Goal: Task Accomplishment & Management: Complete application form

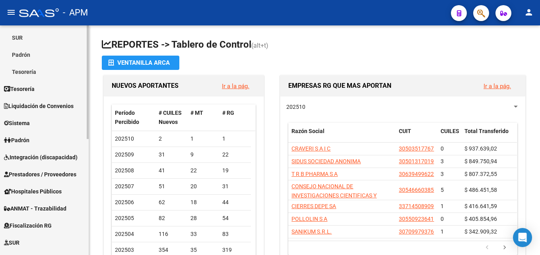
scroll to position [159, 0]
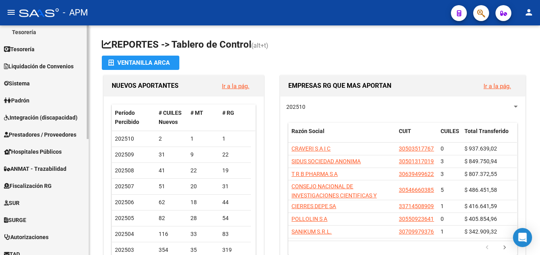
click at [66, 132] on span "Prestadores / Proveedores" at bounding box center [40, 134] width 72 height 9
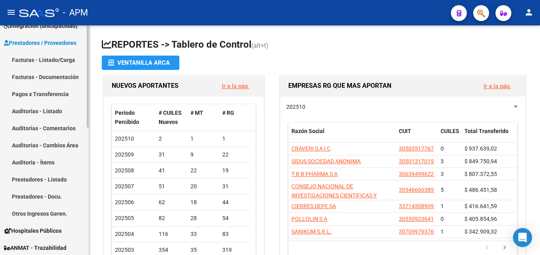
scroll to position [119, 0]
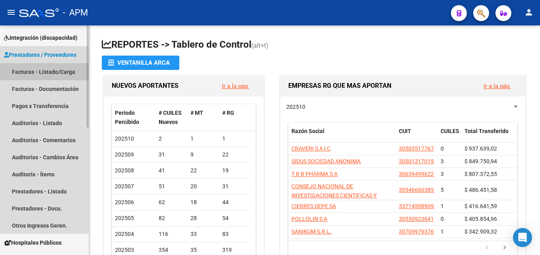
click at [63, 68] on link "Facturas - Listado/Carga" at bounding box center [44, 71] width 89 height 17
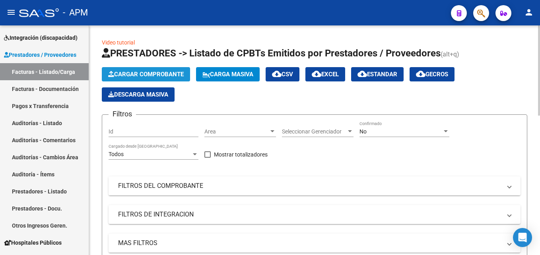
click at [162, 74] on span "Cargar Comprobante" at bounding box center [145, 74] width 75 height 7
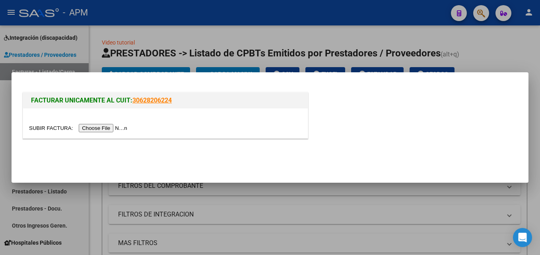
click at [98, 128] on input "file" at bounding box center [79, 128] width 101 height 8
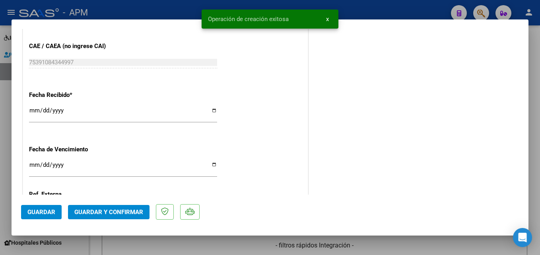
scroll to position [555, 0]
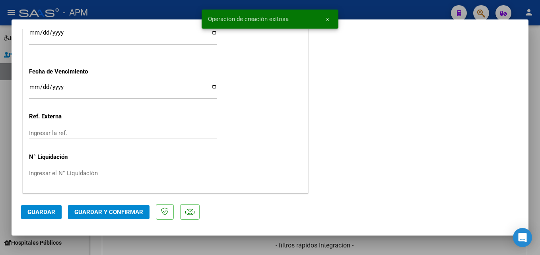
click at [134, 211] on span "Guardar y Confirmar" at bounding box center [108, 212] width 69 height 7
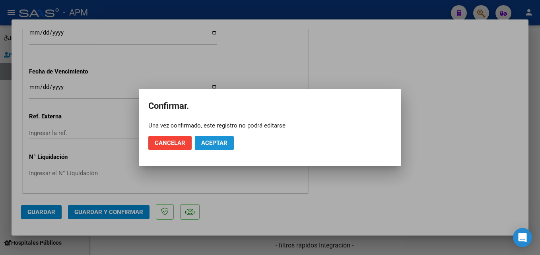
click at [210, 143] on span "Aceptar" at bounding box center [214, 142] width 26 height 7
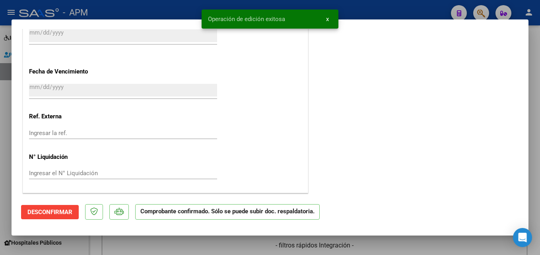
click at [225, 248] on div at bounding box center [270, 127] width 540 height 255
type input "$ 0,00"
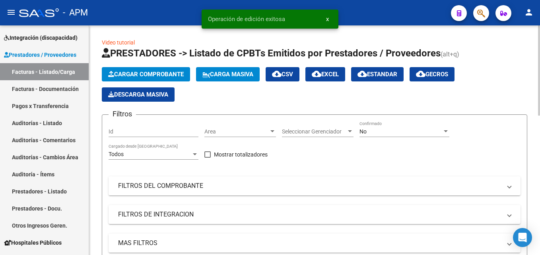
click at [170, 74] on span "Cargar Comprobante" at bounding box center [145, 74] width 75 height 7
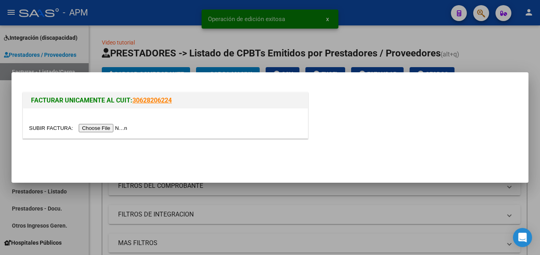
click at [104, 127] on input "file" at bounding box center [79, 128] width 101 height 8
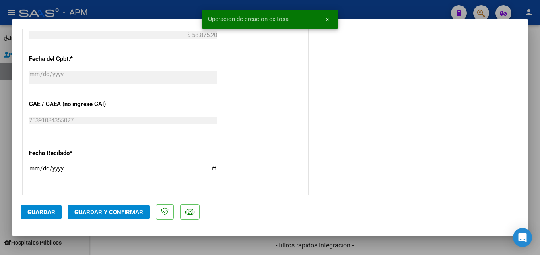
scroll to position [555, 0]
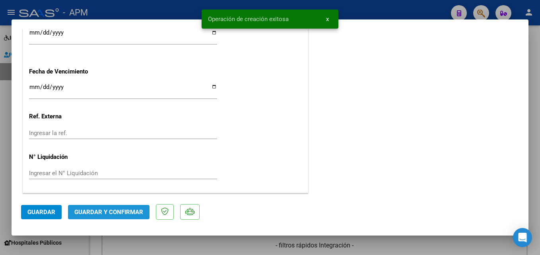
click at [133, 215] on span "Guardar y Confirmar" at bounding box center [108, 212] width 69 height 7
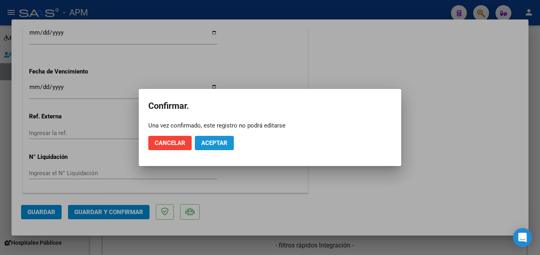
click at [213, 140] on span "Aceptar" at bounding box center [214, 142] width 26 height 7
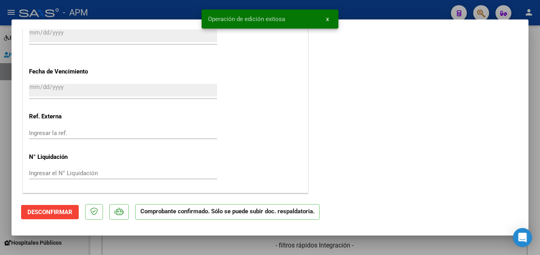
click at [435, 248] on div at bounding box center [270, 127] width 540 height 255
type input "$ 0,00"
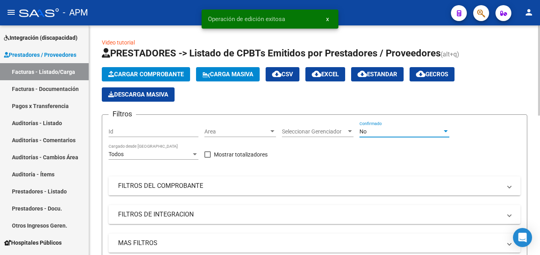
click at [424, 133] on div "No" at bounding box center [400, 131] width 83 height 7
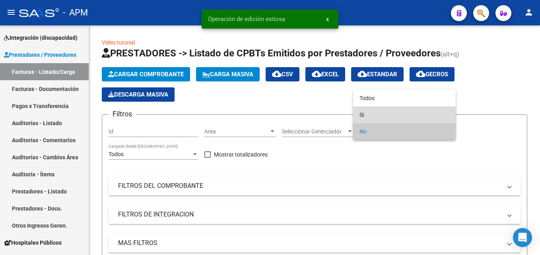
click at [409, 112] on span "Si" at bounding box center [404, 114] width 90 height 17
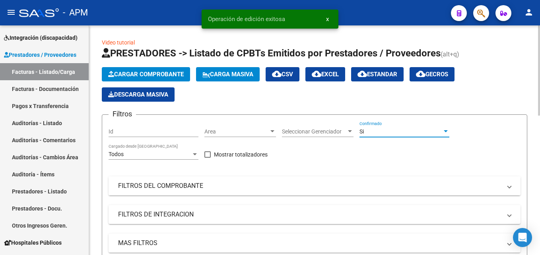
click at [416, 186] on mat-panel-title "FILTROS DEL COMPROBANTE" at bounding box center [309, 186] width 383 height 9
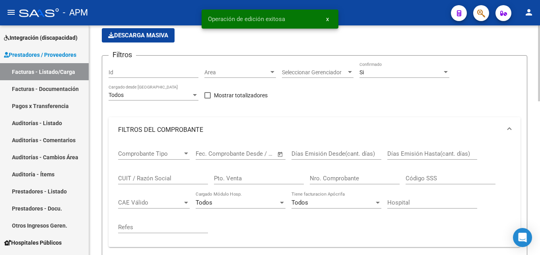
scroll to position [79, 0]
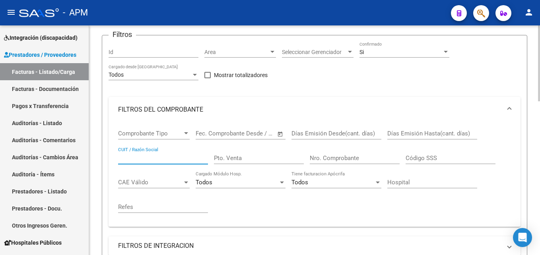
click at [148, 155] on input "CUIT / Razón Social" at bounding box center [163, 158] width 90 height 7
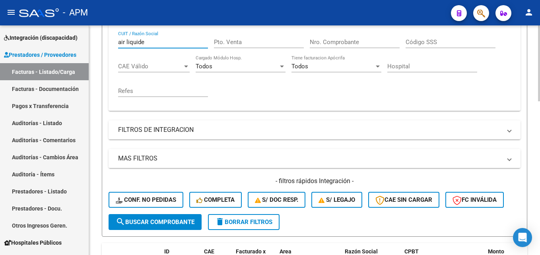
scroll to position [199, 0]
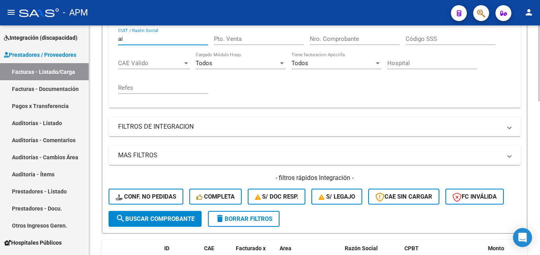
type input "a"
click at [510, 154] on span at bounding box center [508, 155] width 3 height 9
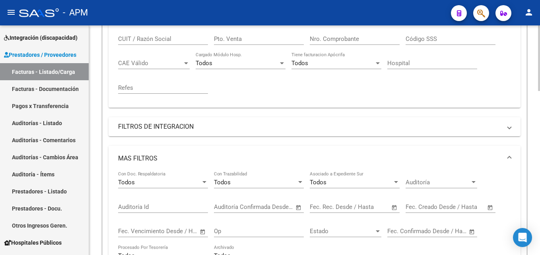
click at [391, 205] on span "Open calendar" at bounding box center [394, 207] width 19 height 19
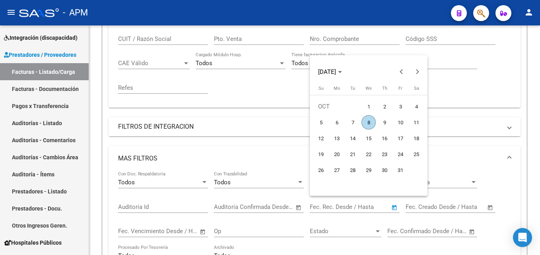
click at [369, 119] on span "8" at bounding box center [368, 122] width 14 height 14
type input "[DATE]"
click at [369, 119] on span "8" at bounding box center [368, 122] width 14 height 14
type input "[DATE]"
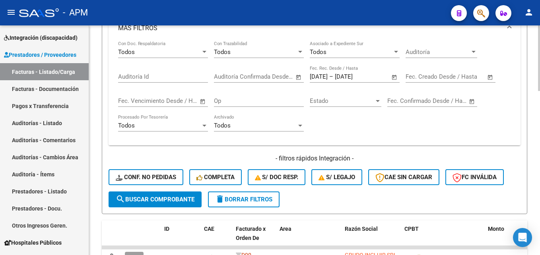
scroll to position [397, 0]
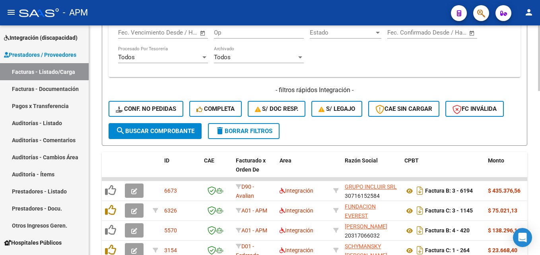
click at [190, 135] on button "search Buscar Comprobante" at bounding box center [154, 131] width 93 height 16
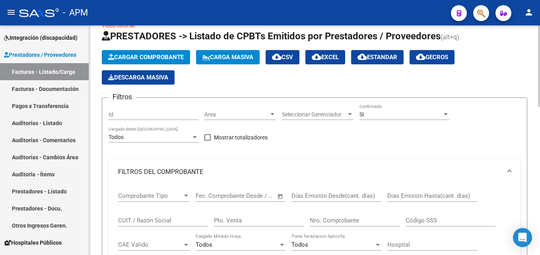
scroll to position [0, 0]
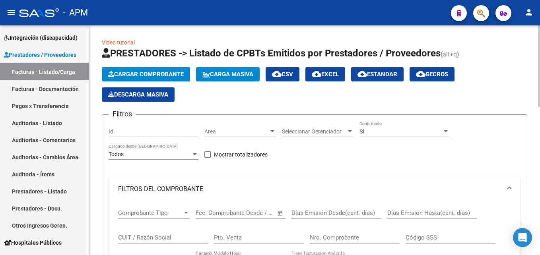
click at [387, 74] on span "cloud_download Estandar" at bounding box center [377, 74] width 40 height 7
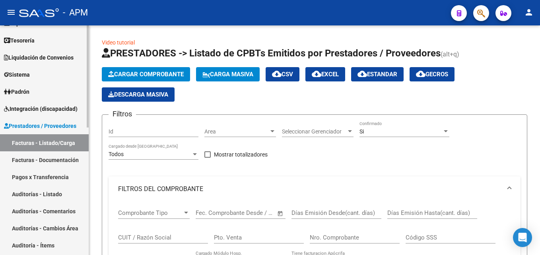
scroll to position [40, 0]
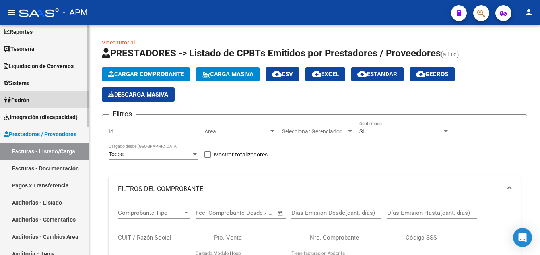
click at [51, 105] on link "Padrón" at bounding box center [44, 99] width 89 height 17
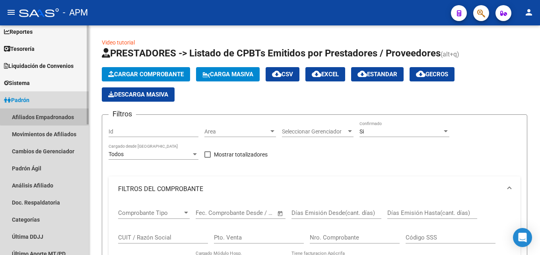
click at [51, 114] on link "Afiliados Empadronados" at bounding box center [44, 116] width 89 height 17
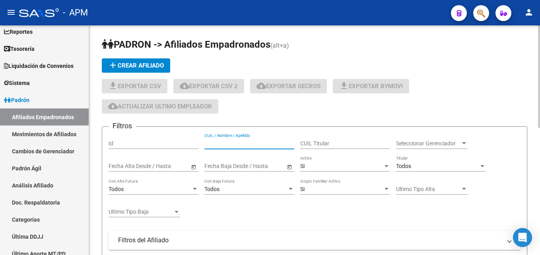
click at [253, 143] on input "CUIL / Nombre / Apellido" at bounding box center [249, 143] width 90 height 7
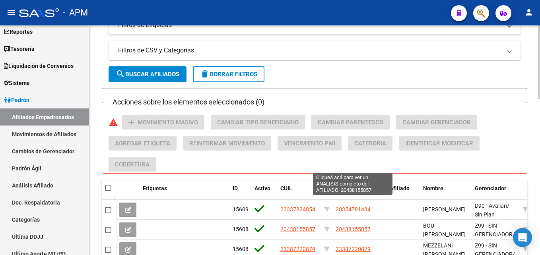
scroll to position [288, 0]
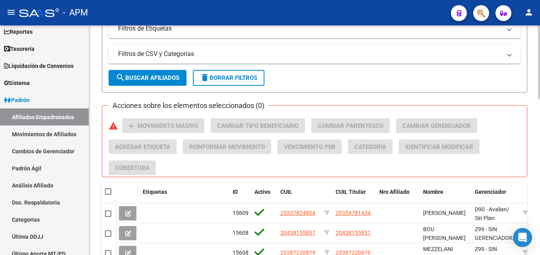
type input "andrada"
click at [163, 82] on button "search Buscar Afiliados" at bounding box center [147, 78] width 78 height 16
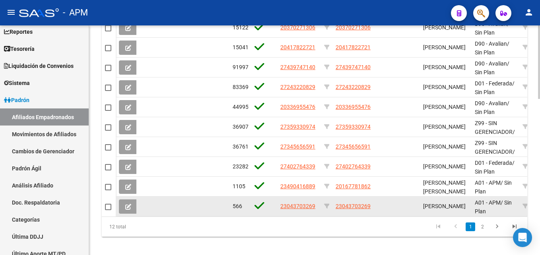
scroll to position [487, 0]
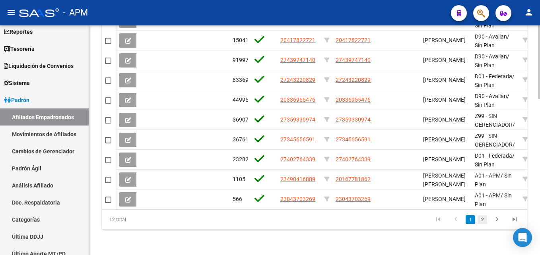
click at [482, 220] on link "2" at bounding box center [482, 219] width 10 height 9
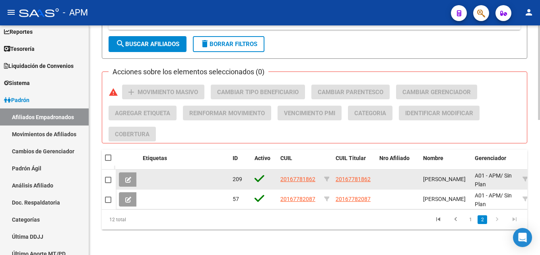
click at [129, 177] on icon at bounding box center [128, 180] width 6 height 6
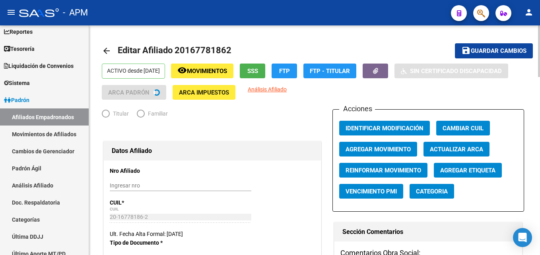
radio input "true"
type input "30-50340307-9"
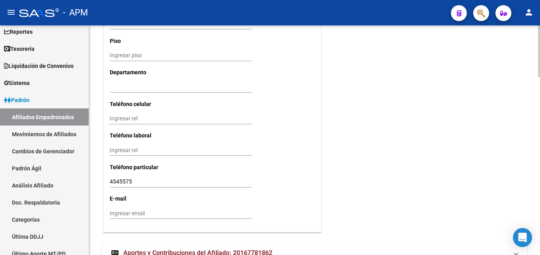
scroll to position [793, 0]
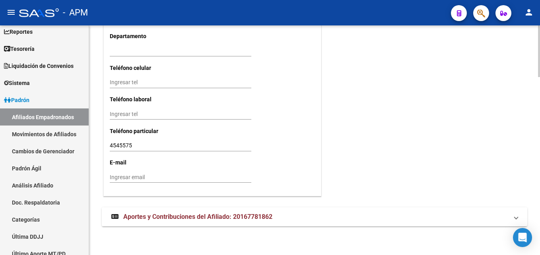
click at [424, 220] on mat-panel-title "Aportes y Contribuciones del Afiliado: 20167781862" at bounding box center [309, 217] width 397 height 9
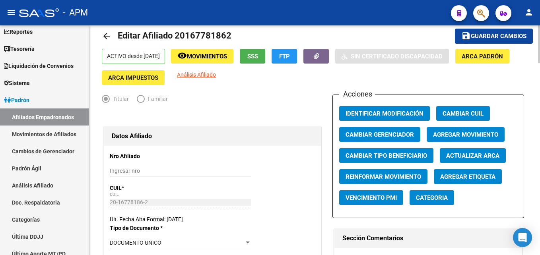
scroll to position [0, 0]
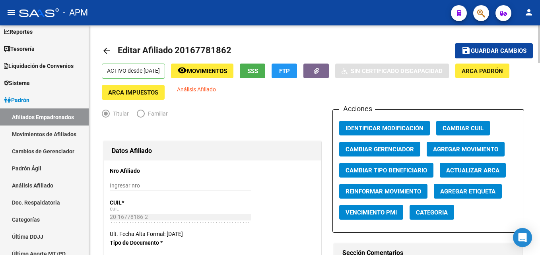
click at [104, 50] on mat-icon "arrow_back" at bounding box center [107, 51] width 10 height 10
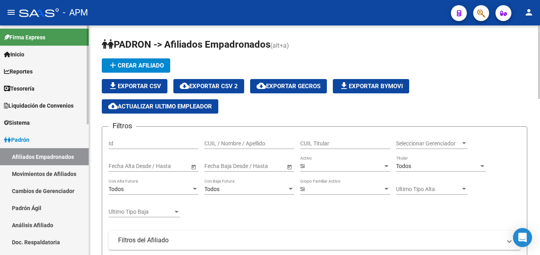
click at [35, 59] on link "Inicio" at bounding box center [44, 54] width 89 height 17
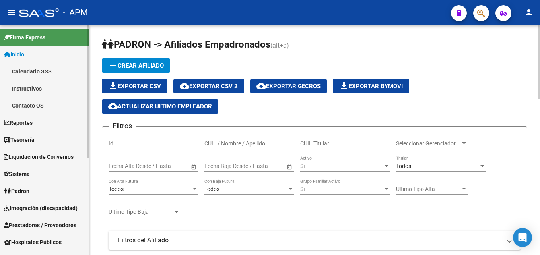
click at [30, 122] on span "Reportes" at bounding box center [18, 122] width 29 height 9
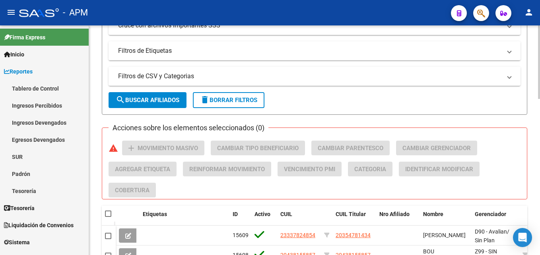
scroll to position [169, 0]
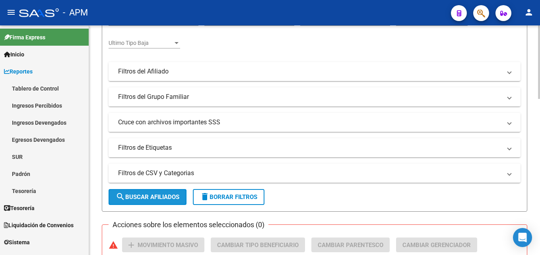
click at [149, 197] on span "search Buscar Afiliados" at bounding box center [148, 197] width 64 height 7
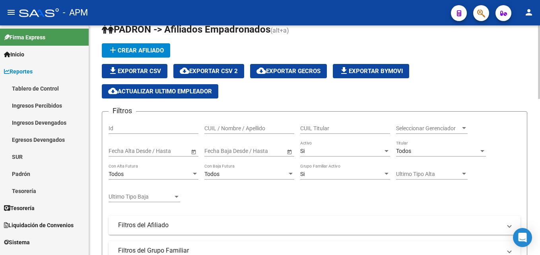
scroll to position [10, 0]
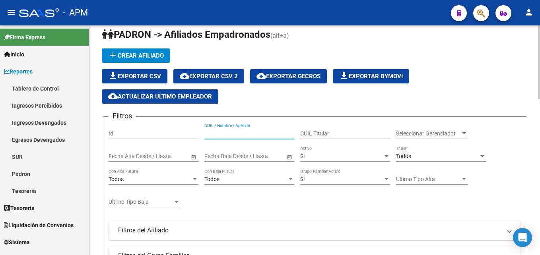
paste input "36874772"
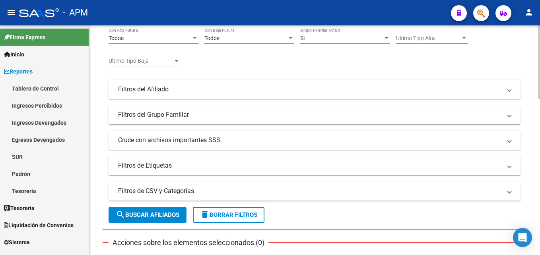
scroll to position [169, 0]
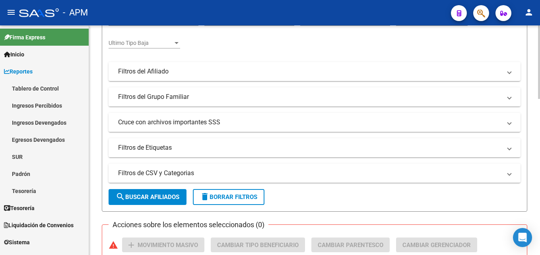
type input "36874772"
click at [165, 198] on span "search Buscar Afiliados" at bounding box center [148, 197] width 64 height 7
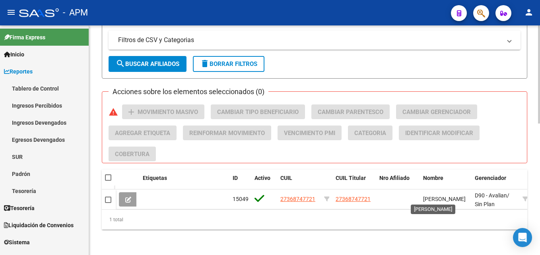
scroll to position [308, 0]
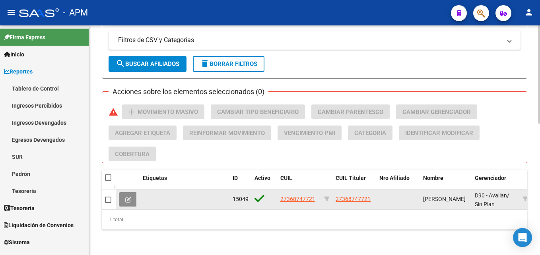
click at [131, 192] on button at bounding box center [128, 199] width 19 height 14
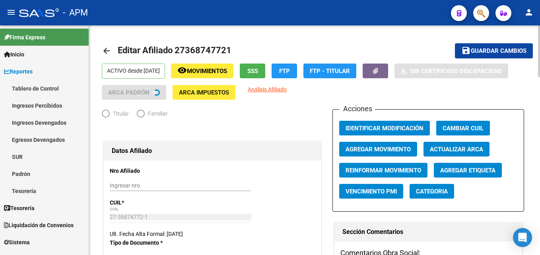
radio input "true"
type input "30-51986836-5"
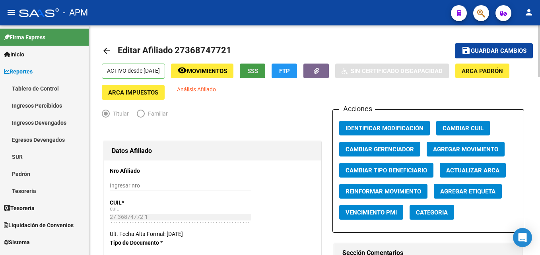
click at [258, 70] on span "SSS" at bounding box center [252, 71] width 11 height 7
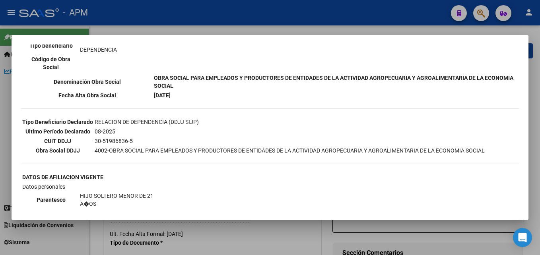
scroll to position [199, 0]
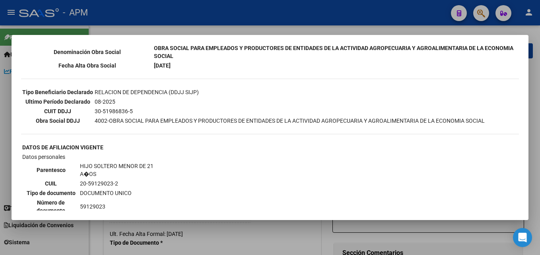
click at [310, 241] on div at bounding box center [270, 127] width 540 height 255
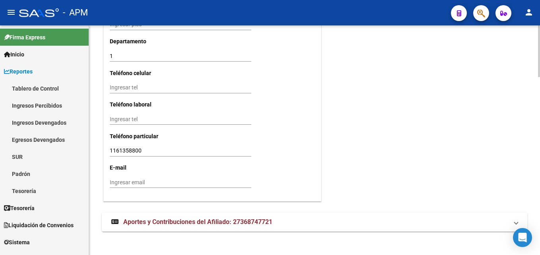
scroll to position [793, 0]
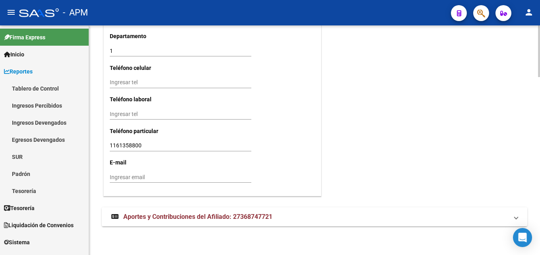
drag, startPoint x: 283, startPoint y: 220, endPoint x: 302, endPoint y: 211, distance: 21.3
click at [283, 221] on mat-panel-title "Aportes y Contribuciones del Afiliado: 27368747721" at bounding box center [309, 217] width 397 height 9
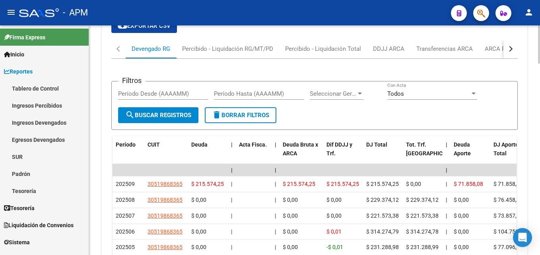
scroll to position [1059, 0]
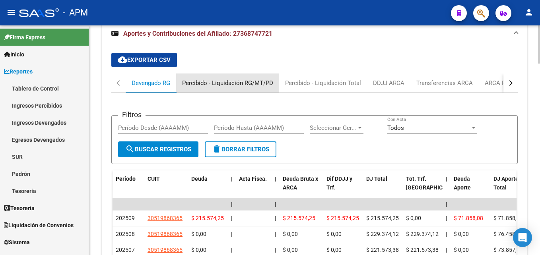
click at [263, 80] on div "Percibido - Liquidación RG/MT/PD" at bounding box center [227, 83] width 91 height 9
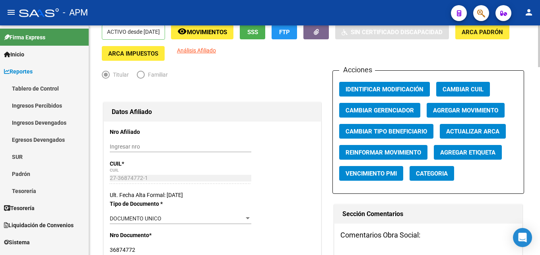
scroll to position [0, 0]
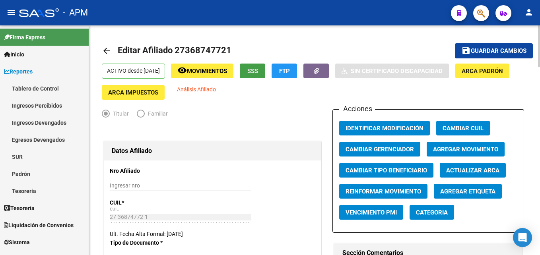
click at [258, 69] on span "SSS" at bounding box center [252, 71] width 11 height 7
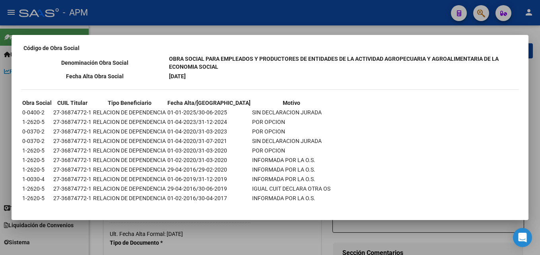
scroll to position [463, 0]
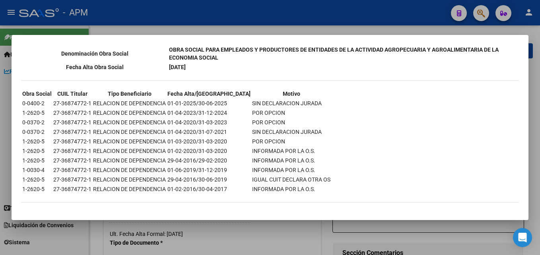
click at [256, 240] on div at bounding box center [270, 127] width 540 height 255
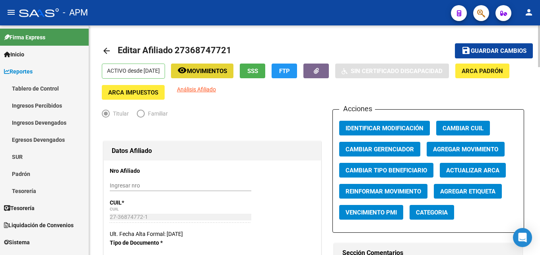
click at [227, 70] on span "Movimientos" at bounding box center [207, 71] width 40 height 7
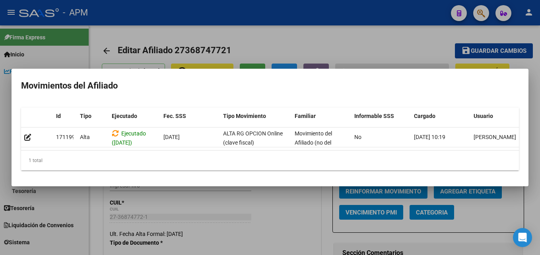
click at [256, 211] on div at bounding box center [270, 127] width 540 height 255
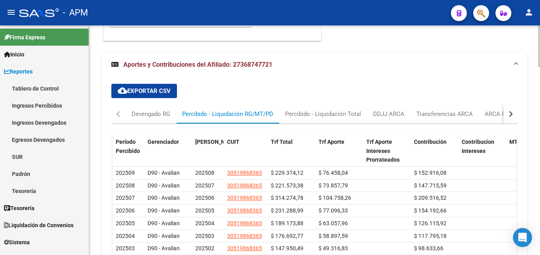
scroll to position [952, 0]
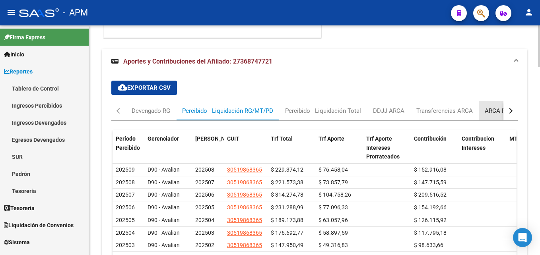
click at [497, 111] on div "ARCA Relaciones Laborales" at bounding box center [521, 110] width 74 height 9
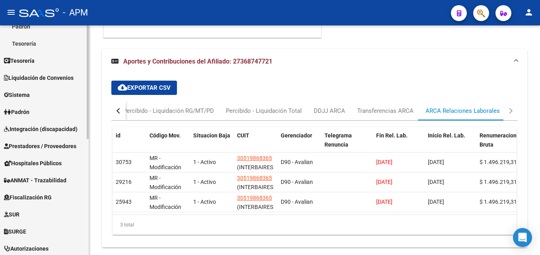
scroll to position [199, 0]
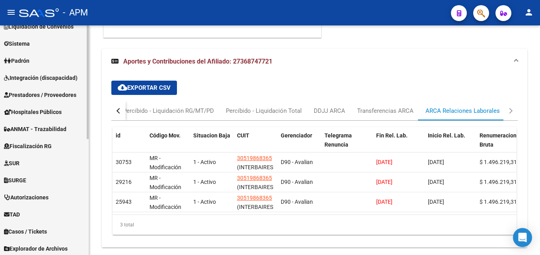
click at [47, 95] on span "Prestadores / Proveedores" at bounding box center [40, 95] width 72 height 9
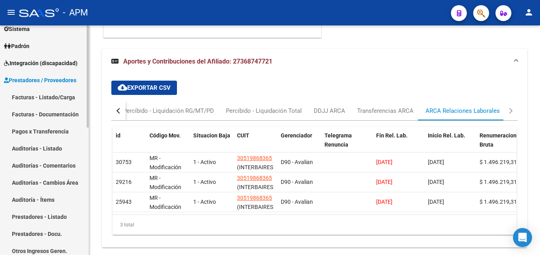
scroll to position [79, 0]
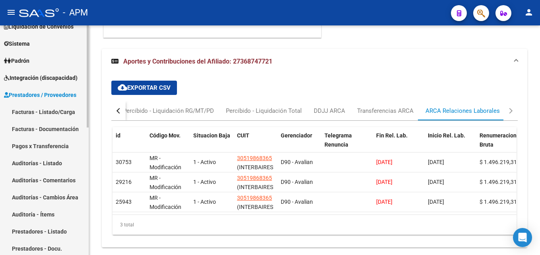
click at [47, 107] on link "Facturas - Listado/Carga" at bounding box center [44, 111] width 89 height 17
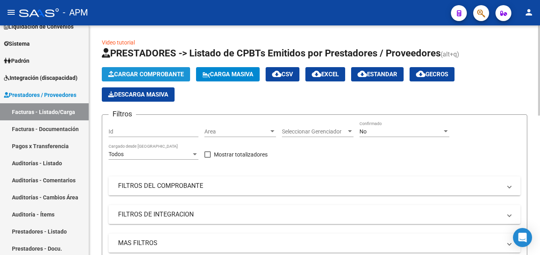
click at [152, 74] on span "Cargar Comprobante" at bounding box center [145, 74] width 75 height 7
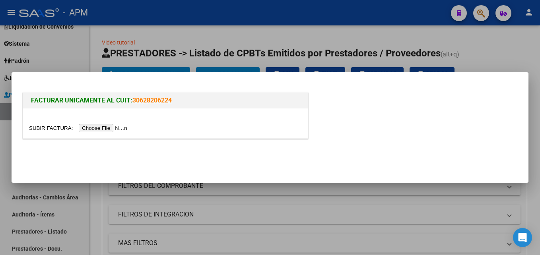
click at [95, 130] on input "file" at bounding box center [79, 128] width 101 height 8
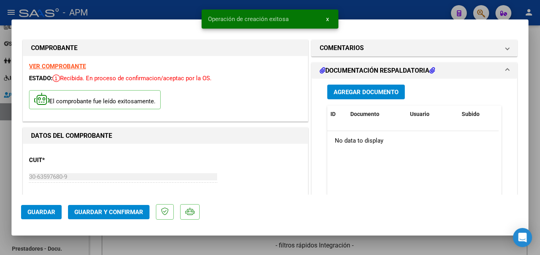
click at [63, 66] on strong "VER COMPROBANTE" at bounding box center [57, 66] width 57 height 7
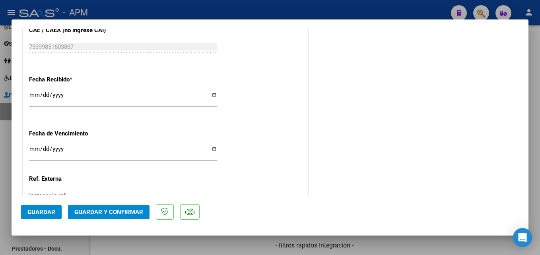
scroll to position [515, 0]
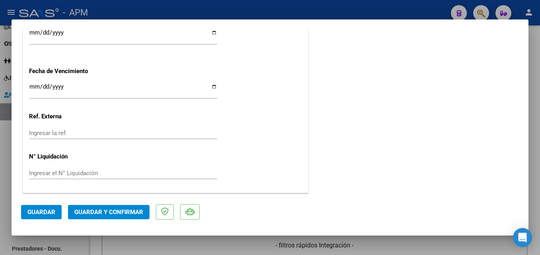
click at [112, 213] on span "Guardar y Confirmar" at bounding box center [108, 212] width 69 height 7
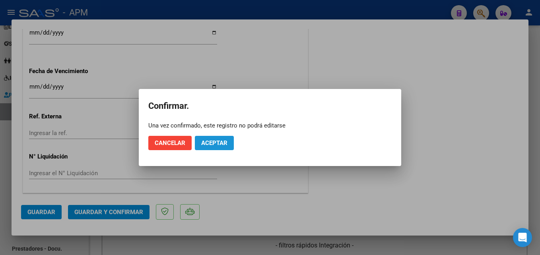
click at [228, 143] on button "Aceptar" at bounding box center [214, 143] width 39 height 14
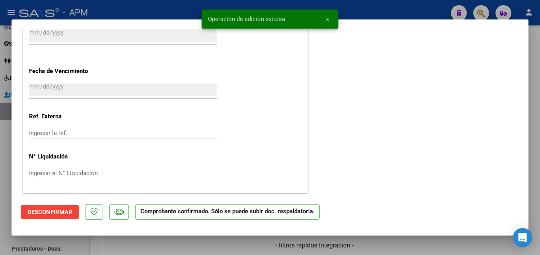
click at [353, 246] on div at bounding box center [270, 127] width 540 height 255
type input "$ 0,00"
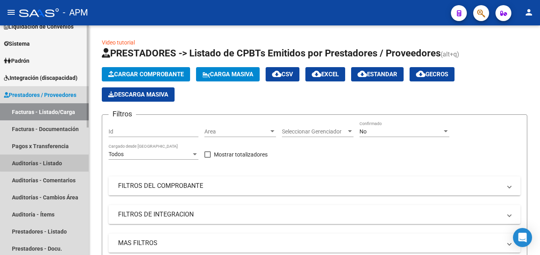
click at [51, 162] on link "Auditorías - Listado" at bounding box center [44, 163] width 89 height 17
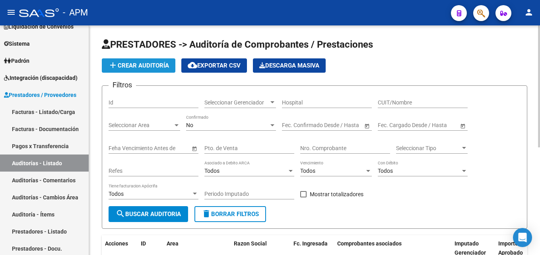
click at [151, 63] on span "add Crear Auditoría" at bounding box center [138, 65] width 61 height 7
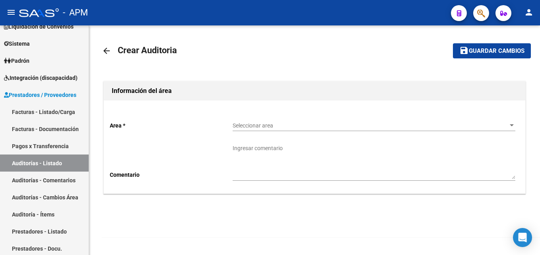
click at [446, 126] on span "Seleccionar area" at bounding box center [369, 125] width 275 height 7
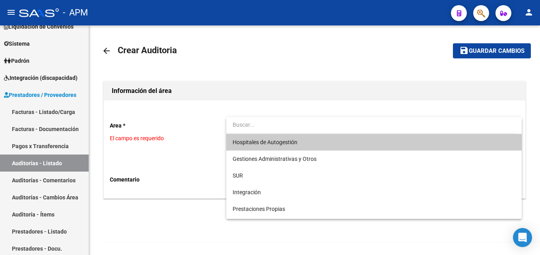
click at [392, 141] on span "Hospitales de Autogestión" at bounding box center [373, 142] width 283 height 17
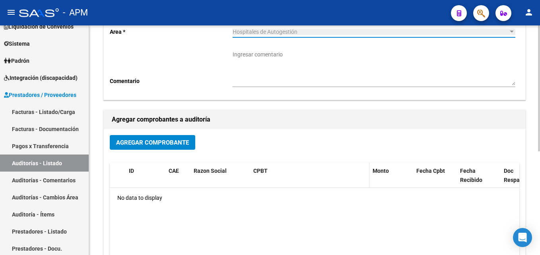
scroll to position [119, 0]
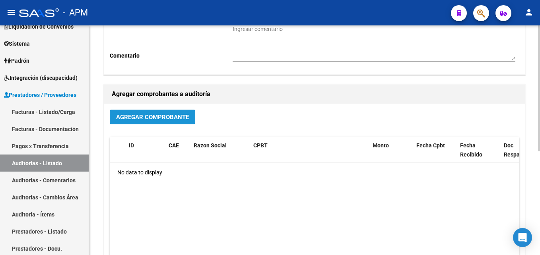
click at [190, 120] on button "Agregar Comprobante" at bounding box center [152, 117] width 85 height 15
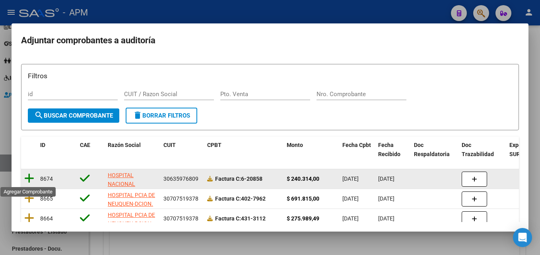
click at [33, 178] on icon at bounding box center [29, 178] width 10 height 11
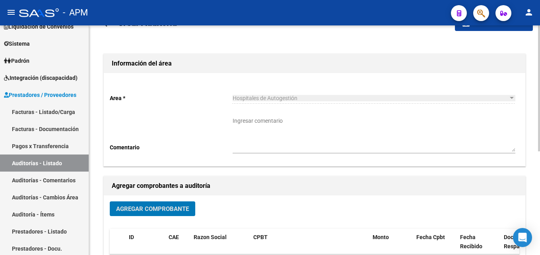
scroll to position [0, 0]
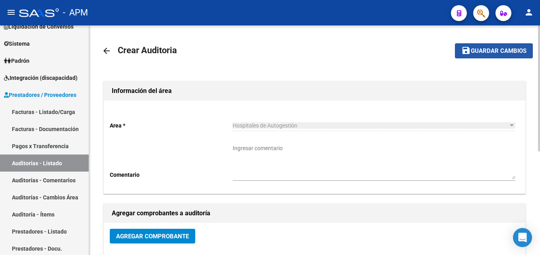
click at [485, 53] on span "Guardar cambios" at bounding box center [498, 51] width 56 height 7
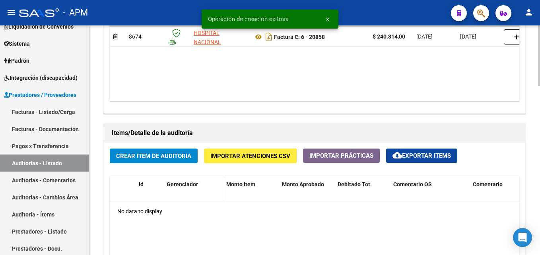
scroll to position [477, 0]
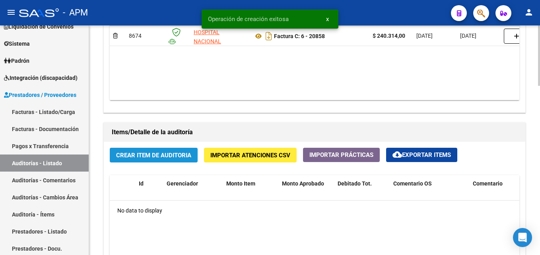
click at [190, 159] on span "Crear Item de Auditoria" at bounding box center [153, 155] width 75 height 7
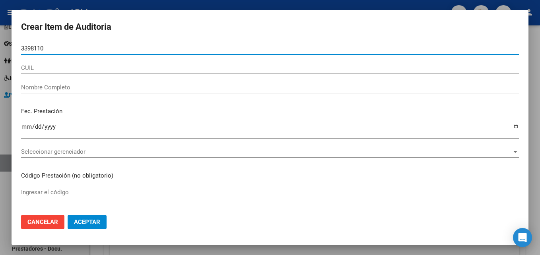
type input "33981108"
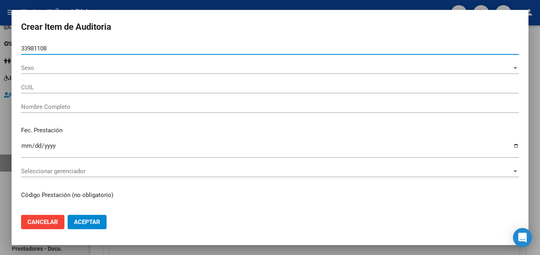
type input "20339811084"
type input "[PERSON_NAME]"
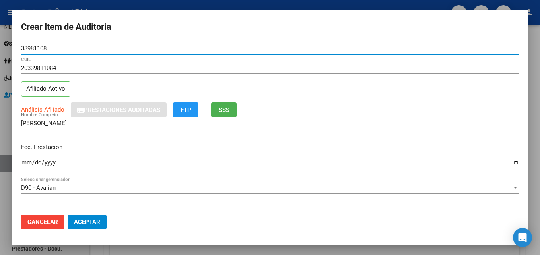
type input "33981108"
click at [25, 161] on input "Ingresar la fecha" at bounding box center [269, 165] width 497 height 13
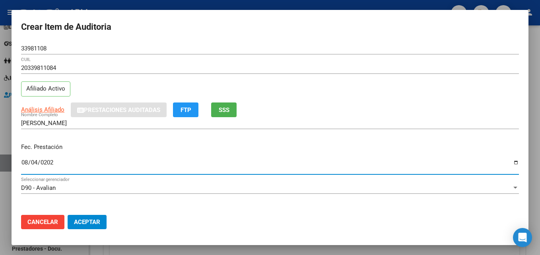
type input "[DATE]"
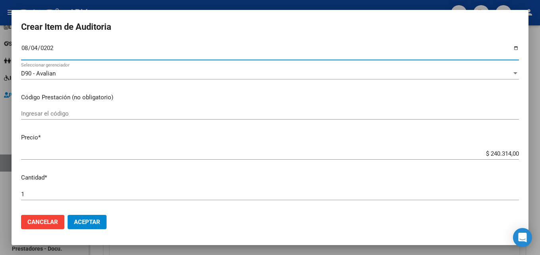
scroll to position [119, 0]
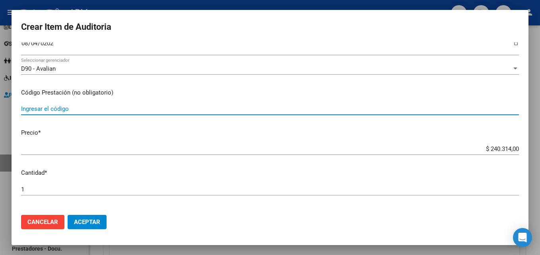
click at [52, 109] on input "Ingresar el código" at bounding box center [269, 108] width 497 height 7
type input "l"
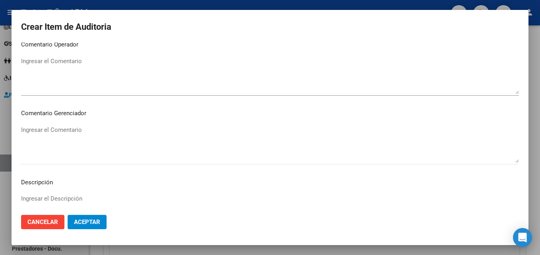
scroll to position [550, 0]
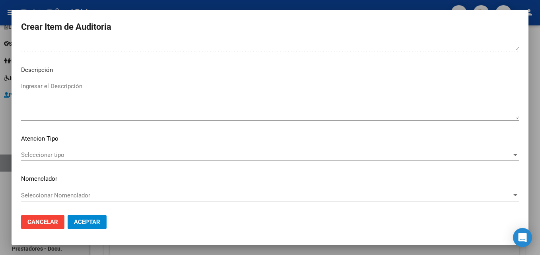
type input "Laboratorio completo"
click at [499, 157] on span "Seleccionar tipo" at bounding box center [266, 154] width 490 height 7
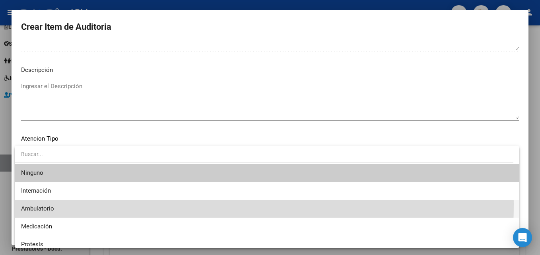
click at [81, 204] on span "Ambulatorio" at bounding box center [267, 209] width 492 height 18
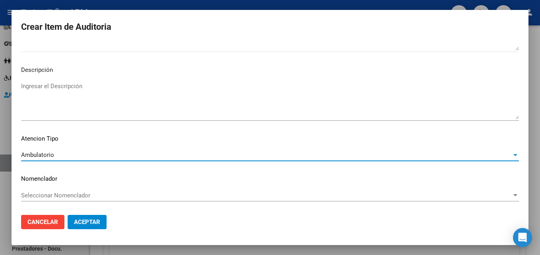
click at [97, 220] on span "Aceptar" at bounding box center [87, 222] width 26 height 7
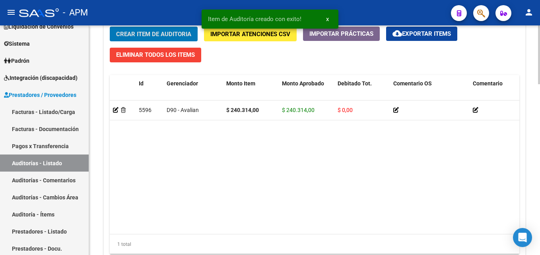
scroll to position [666, 0]
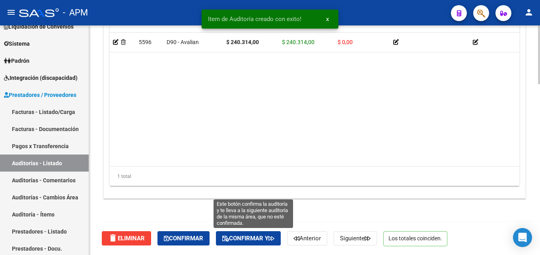
click at [256, 240] on span "Confirmar y" at bounding box center [248, 238] width 52 height 7
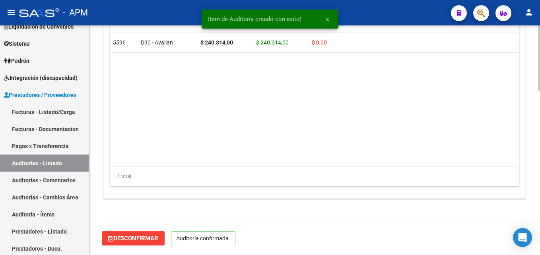
scroll to position [576, 0]
type input "202510"
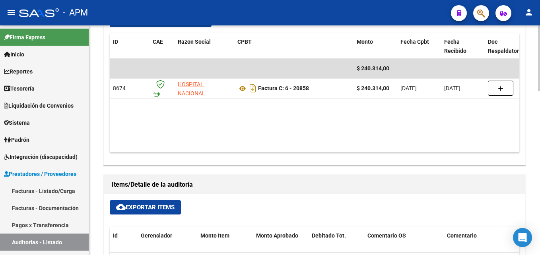
scroll to position [358, 0]
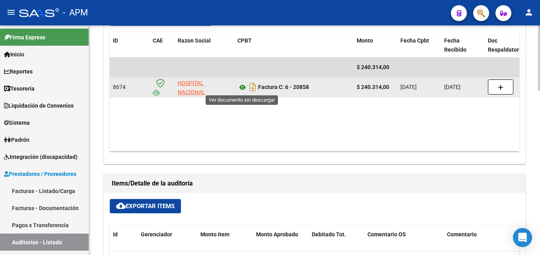
click at [240, 86] on icon at bounding box center [242, 88] width 10 height 10
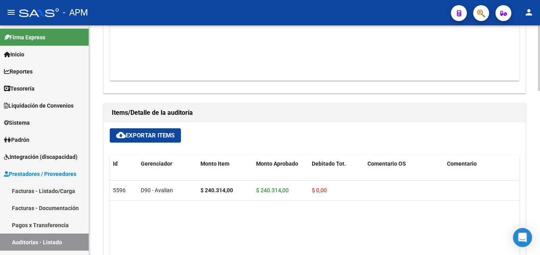
scroll to position [258, 0]
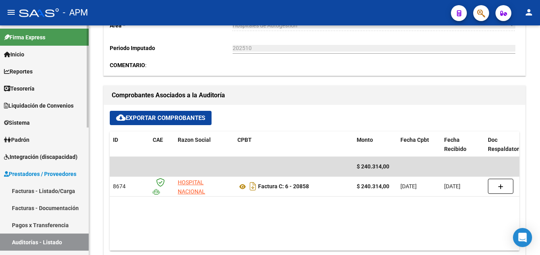
click at [41, 73] on link "Reportes" at bounding box center [44, 71] width 89 height 17
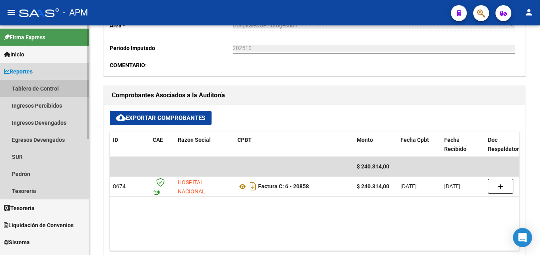
click at [45, 87] on link "Tablero de Control" at bounding box center [44, 88] width 89 height 17
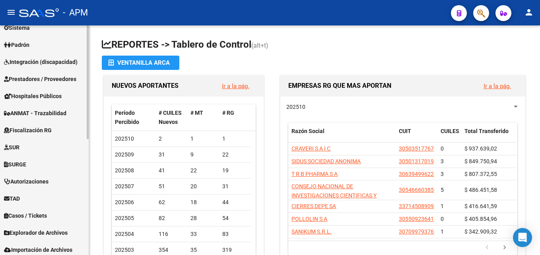
scroll to position [195, 0]
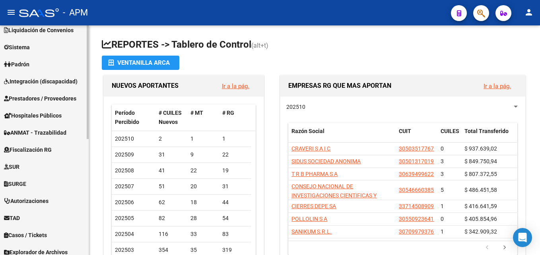
click at [66, 82] on span "Integración (discapacidad)" at bounding box center [41, 81] width 74 height 9
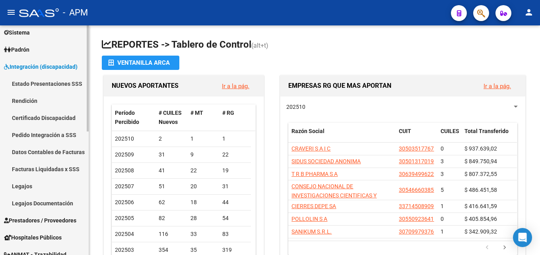
scroll to position [75, 0]
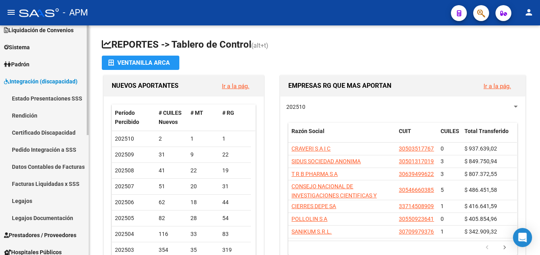
click at [65, 181] on link "Facturas Liquidadas x SSS" at bounding box center [44, 183] width 89 height 17
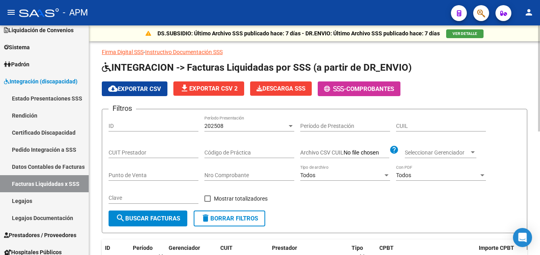
click at [180, 216] on span "search Buscar Facturas" at bounding box center [148, 218] width 64 height 7
click at [226, 87] on span "file_download Exportar CSV 2" at bounding box center [209, 88] width 58 height 7
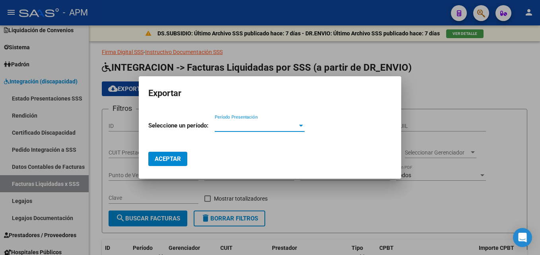
click at [485, 79] on div at bounding box center [270, 127] width 540 height 255
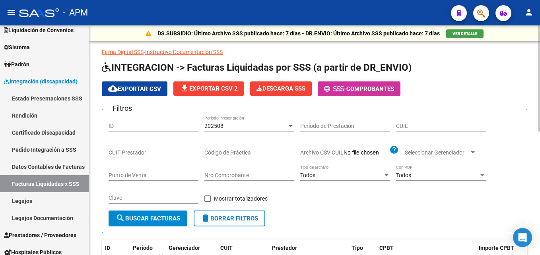
click at [130, 86] on span "cloud_download Exportar CSV" at bounding box center [134, 88] width 53 height 7
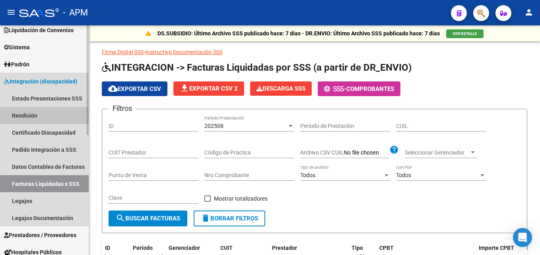
click at [45, 112] on link "Rendición" at bounding box center [44, 115] width 89 height 17
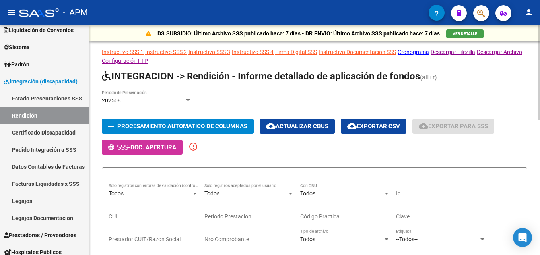
click at [192, 128] on span "Procesamiento automatico de columnas" at bounding box center [182, 126] width 130 height 7
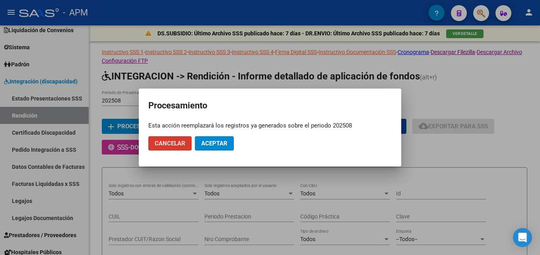
click at [211, 143] on span "Aceptar" at bounding box center [214, 143] width 26 height 7
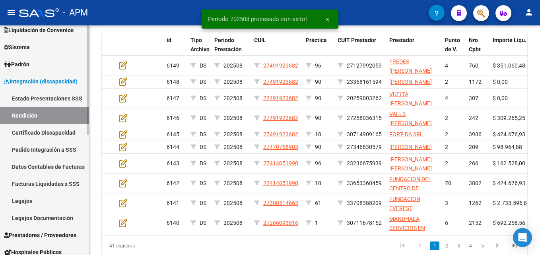
click at [43, 182] on link "Facturas Liquidadas x SSS" at bounding box center [44, 183] width 89 height 17
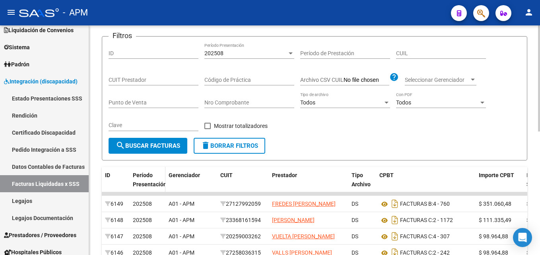
scroll to position [68, 0]
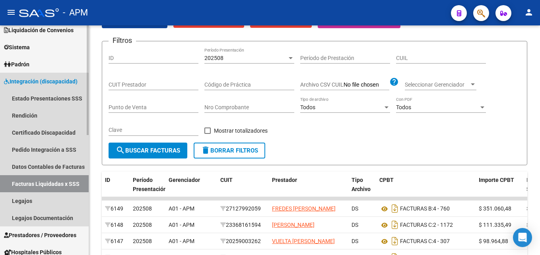
click at [54, 185] on link "Facturas Liquidadas x SSS" at bounding box center [44, 183] width 89 height 17
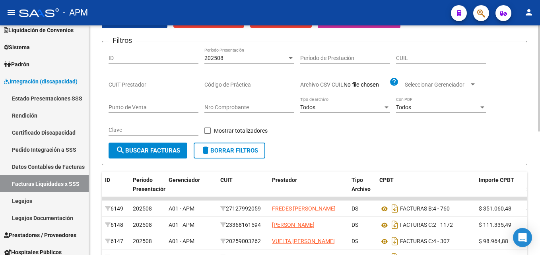
scroll to position [0, 0]
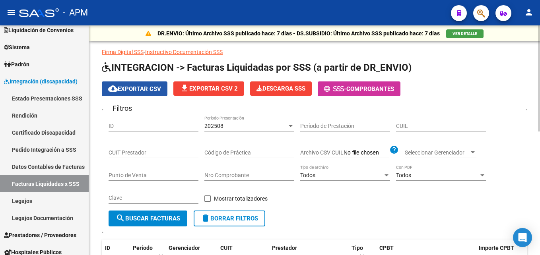
click at [149, 86] on span "cloud_download Exportar CSV" at bounding box center [134, 88] width 53 height 7
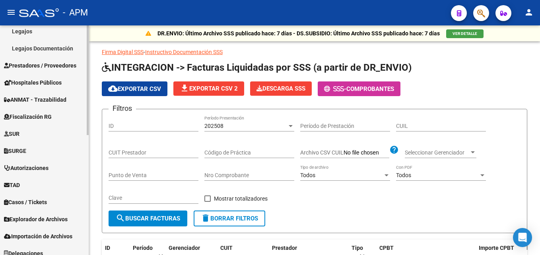
scroll to position [252, 0]
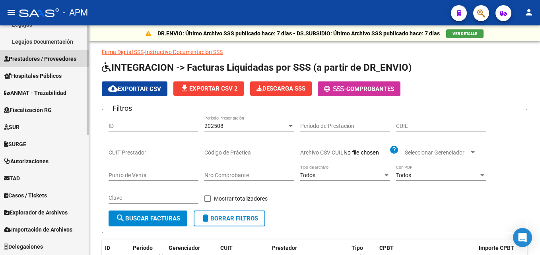
click at [67, 59] on span "Prestadores / Proveedores" at bounding box center [40, 58] width 72 height 9
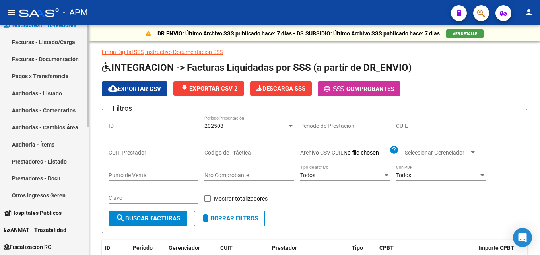
scroll to position [133, 0]
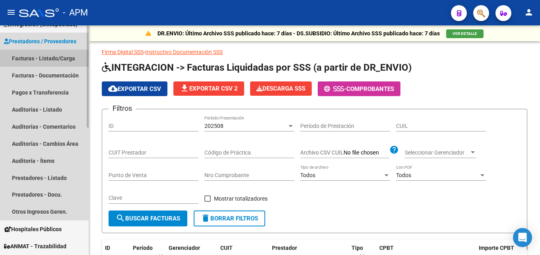
click at [63, 55] on link "Facturas - Listado/Carga" at bounding box center [44, 58] width 89 height 17
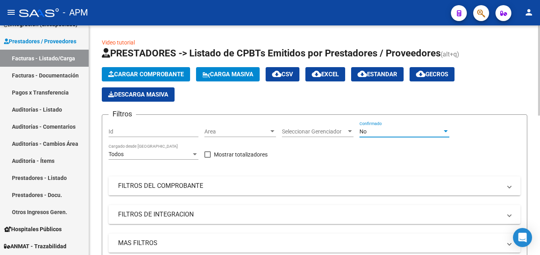
click at [440, 133] on div "No" at bounding box center [400, 131] width 83 height 7
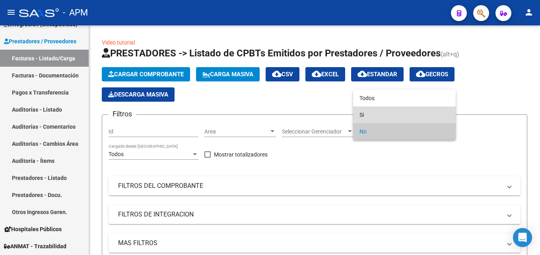
click at [421, 110] on span "Si" at bounding box center [404, 114] width 90 height 17
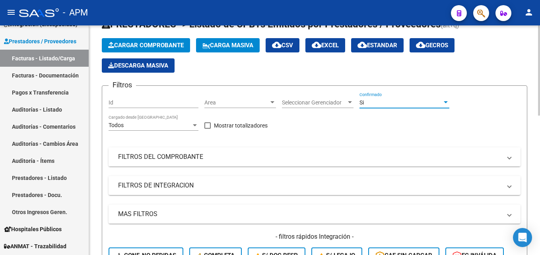
scroll to position [40, 0]
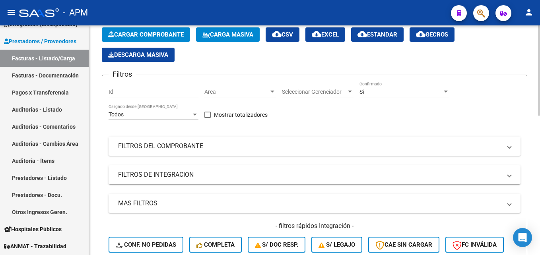
click at [501, 153] on mat-expansion-panel-header "FILTROS DEL COMPROBANTE" at bounding box center [314, 146] width 412 height 19
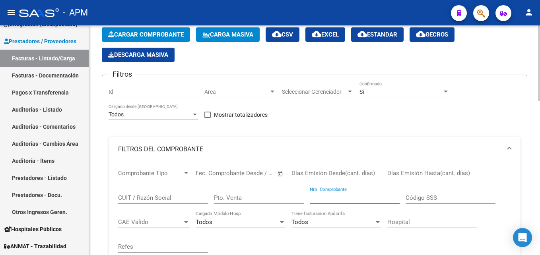
click at [339, 199] on input "Nro. Comprobante" at bounding box center [355, 197] width 90 height 7
type input "18"
click at [265, 199] on input "Pto. Venta" at bounding box center [259, 197] width 90 height 7
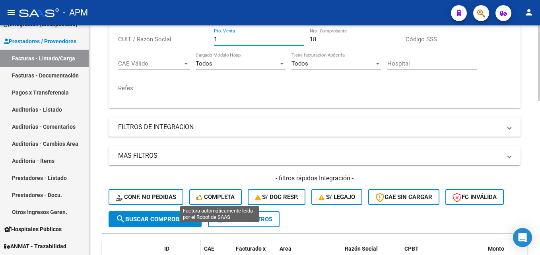
scroll to position [278, 0]
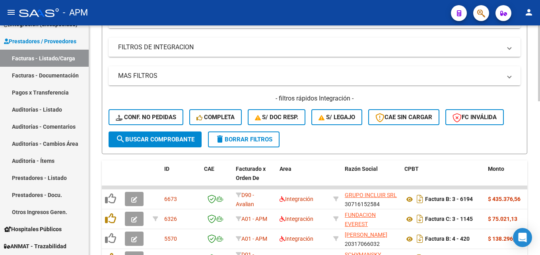
type input "1"
click at [174, 139] on span "search Buscar Comprobante" at bounding box center [155, 139] width 79 height 7
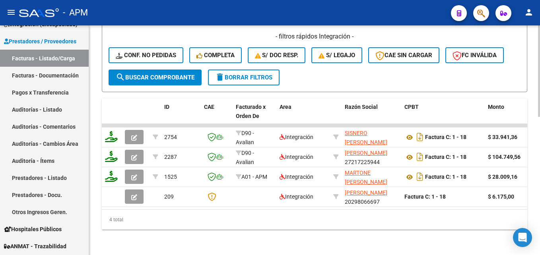
scroll to position [307, 0]
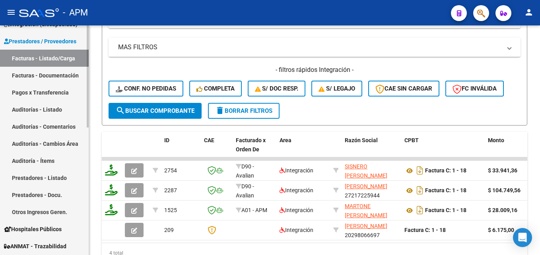
click at [32, 106] on link "Auditorías - Listado" at bounding box center [44, 109] width 89 height 17
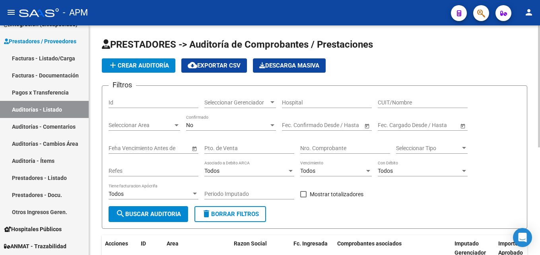
click at [262, 125] on div "No" at bounding box center [227, 125] width 83 height 7
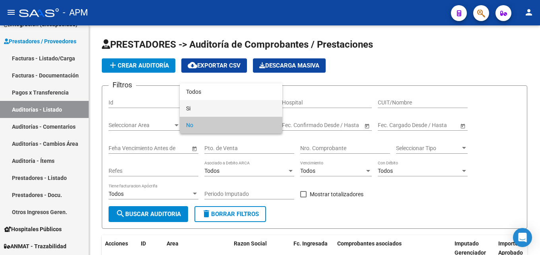
click at [259, 112] on span "Si" at bounding box center [231, 108] width 90 height 17
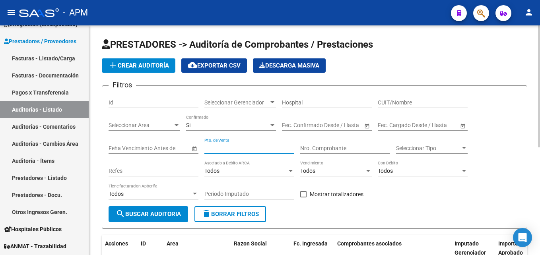
click at [263, 150] on input "Pto. de Venta" at bounding box center [249, 148] width 90 height 7
type input "2"
click at [349, 148] on input "Nro. Comprobante" at bounding box center [345, 148] width 90 height 7
type input "18"
click at [179, 215] on span "search Buscar Auditoria" at bounding box center [148, 214] width 65 height 7
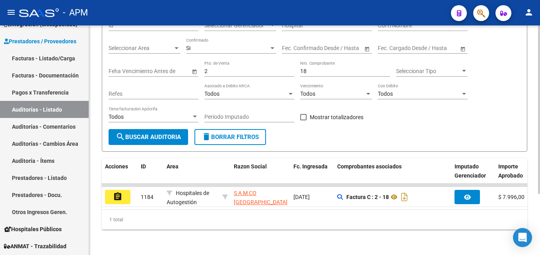
scroll to position [83, 0]
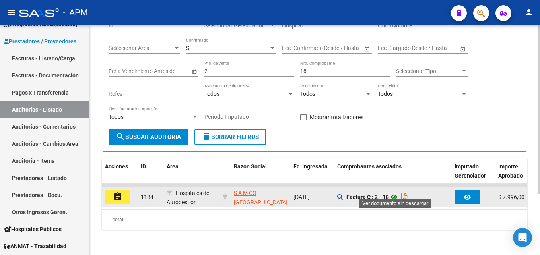
click at [394, 192] on icon at bounding box center [394, 197] width 10 height 10
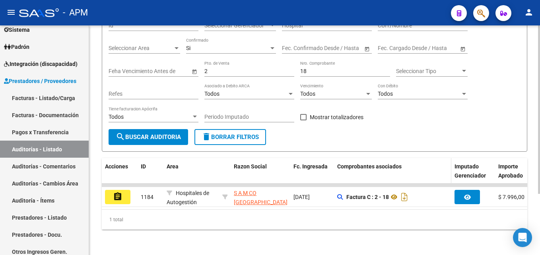
scroll to position [0, 0]
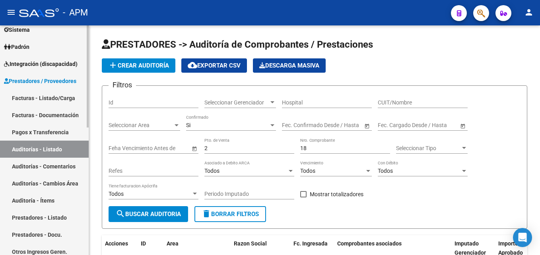
click at [38, 149] on link "Auditorías - Listado" at bounding box center [44, 149] width 89 height 17
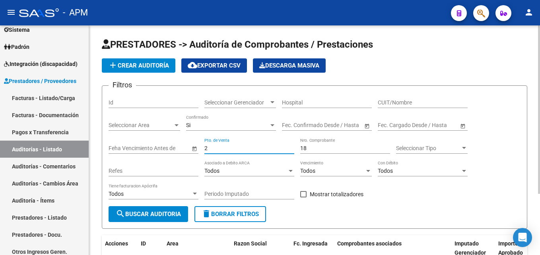
click at [223, 146] on input "2" at bounding box center [249, 148] width 90 height 7
click at [314, 145] on input "18" at bounding box center [345, 148] width 90 height 7
type input "1"
type input "518"
click at [160, 211] on span "search Buscar Auditoria" at bounding box center [148, 214] width 65 height 7
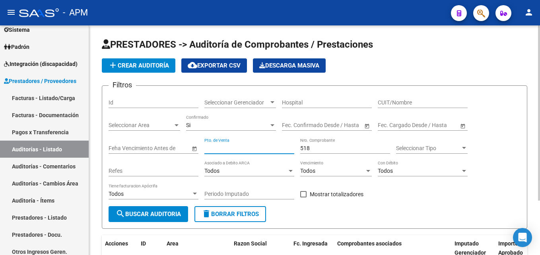
click at [246, 151] on input "Pto. de Venta" at bounding box center [249, 148] width 90 height 7
type input "5"
click at [304, 147] on input "518" at bounding box center [345, 148] width 90 height 7
type input "18"
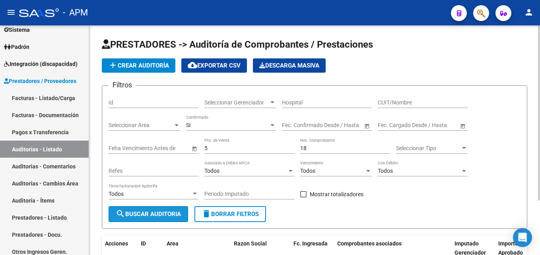
click at [174, 212] on span "search Buscar Auditoria" at bounding box center [148, 214] width 65 height 7
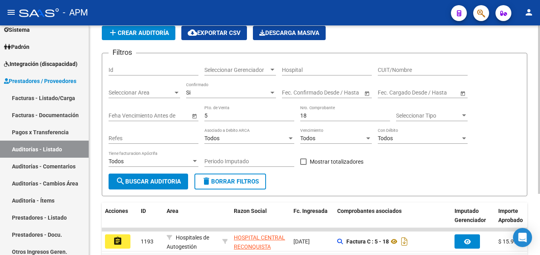
scroll to position [83, 0]
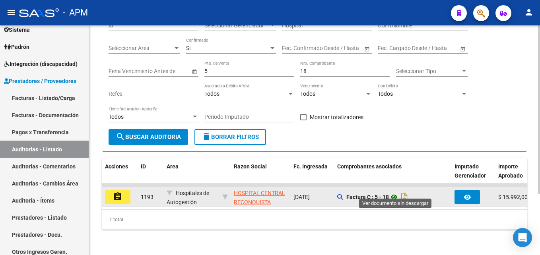
click at [393, 192] on icon at bounding box center [394, 197] width 10 height 10
click at [397, 193] on icon at bounding box center [394, 197] width 10 height 10
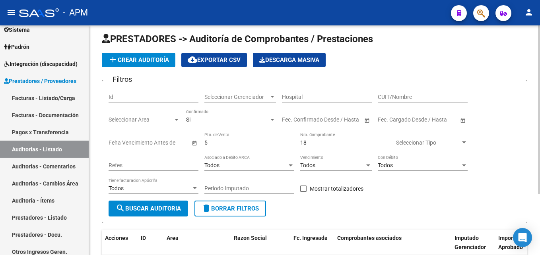
scroll to position [0, 0]
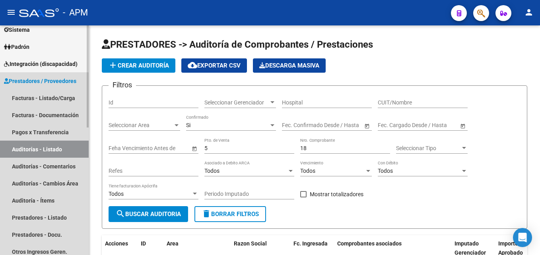
click at [42, 148] on link "Auditorías - Listado" at bounding box center [44, 149] width 89 height 17
